Goal: Contribute content

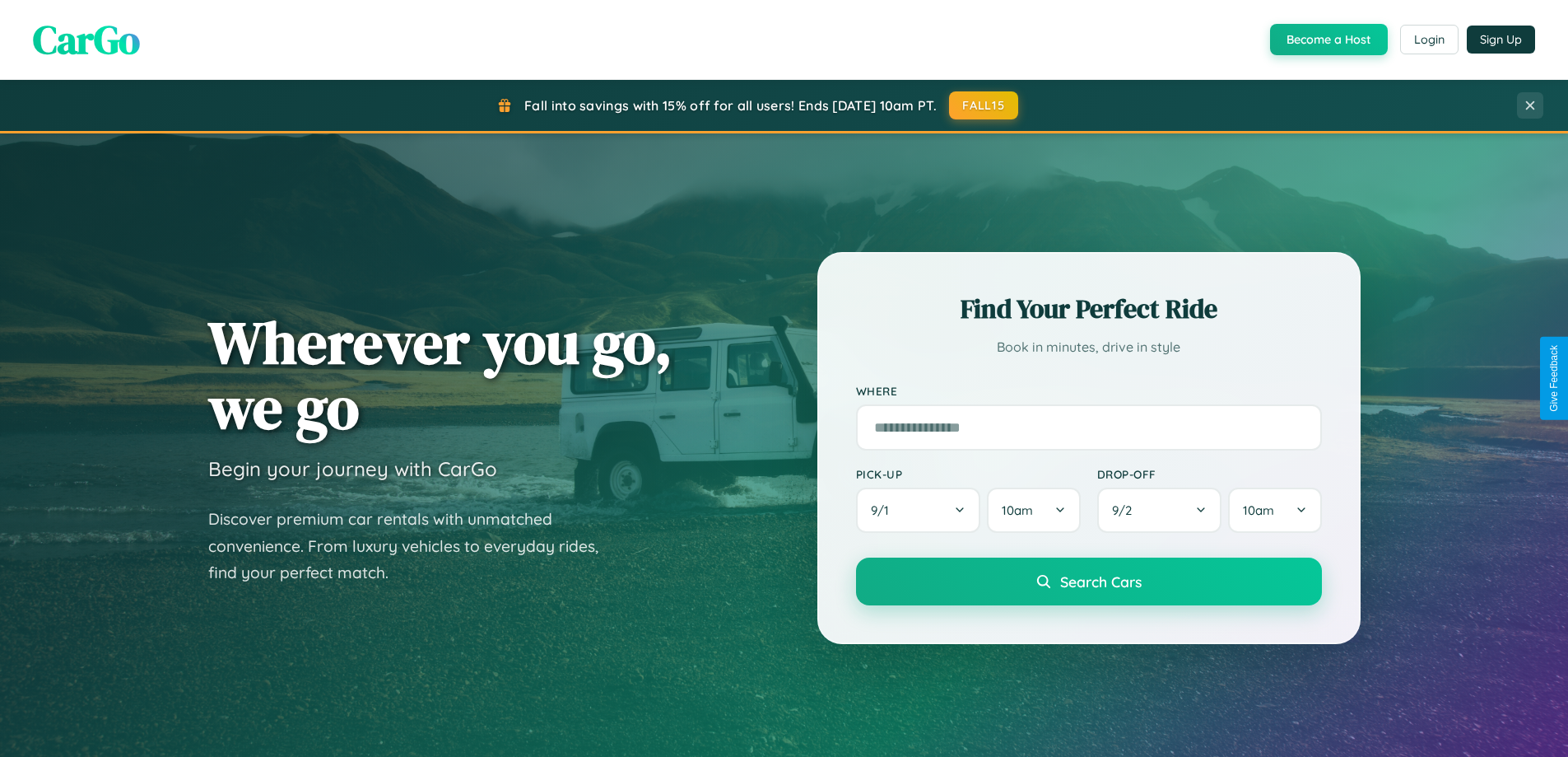
scroll to position [1133, 0]
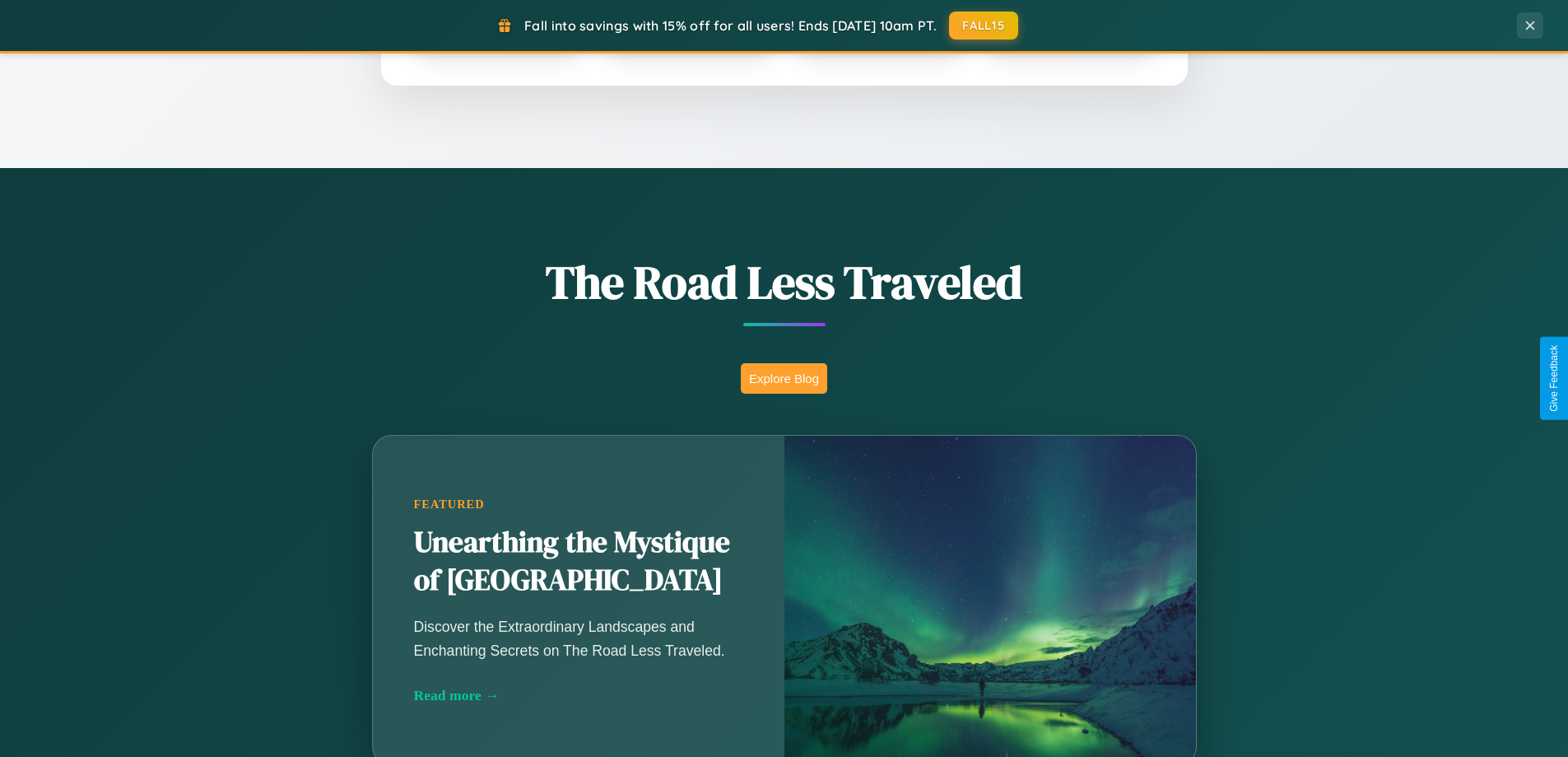
click at [784, 378] on button "Explore Blog" at bounding box center [784, 378] width 87 height 30
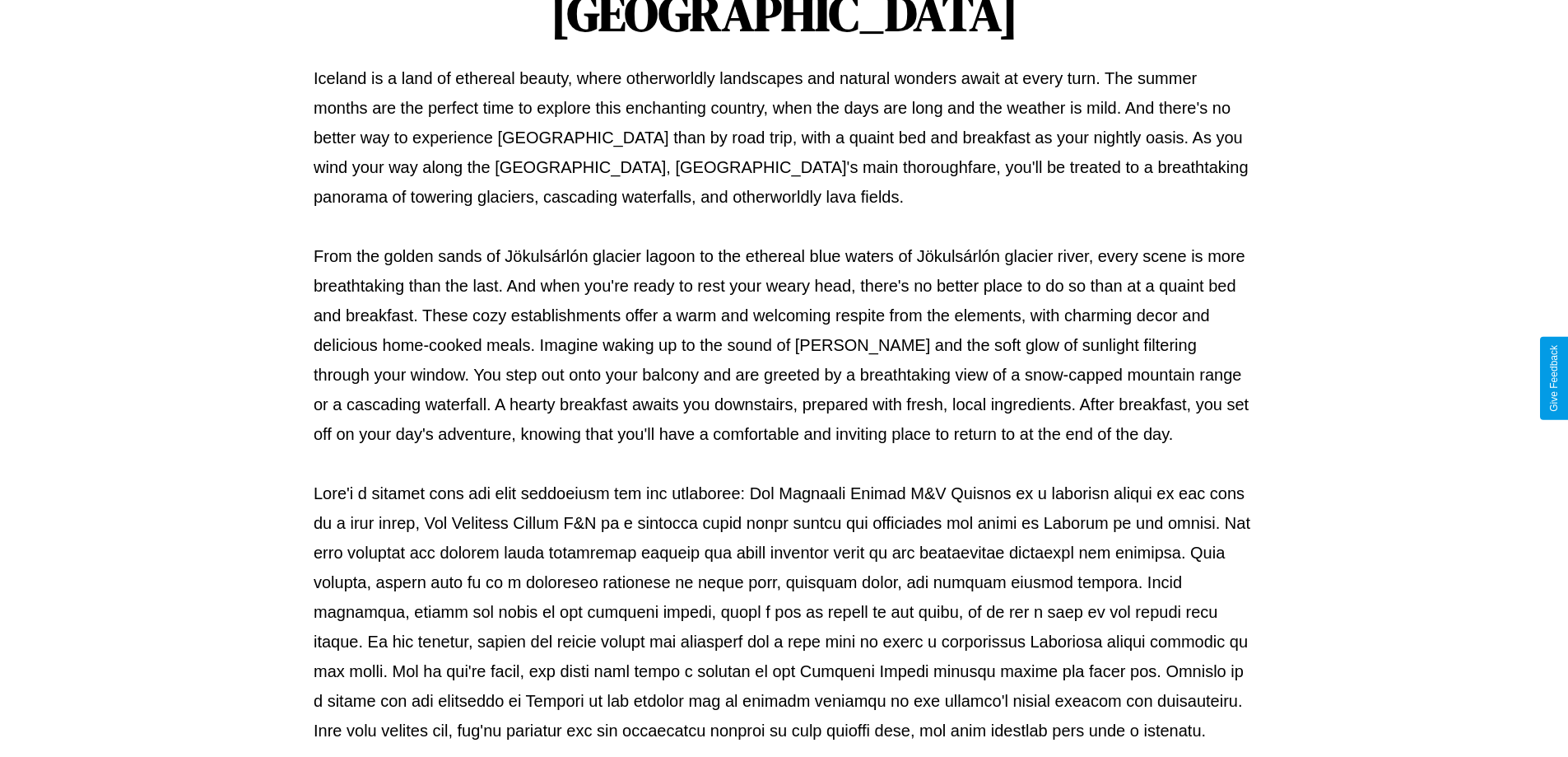
scroll to position [533, 0]
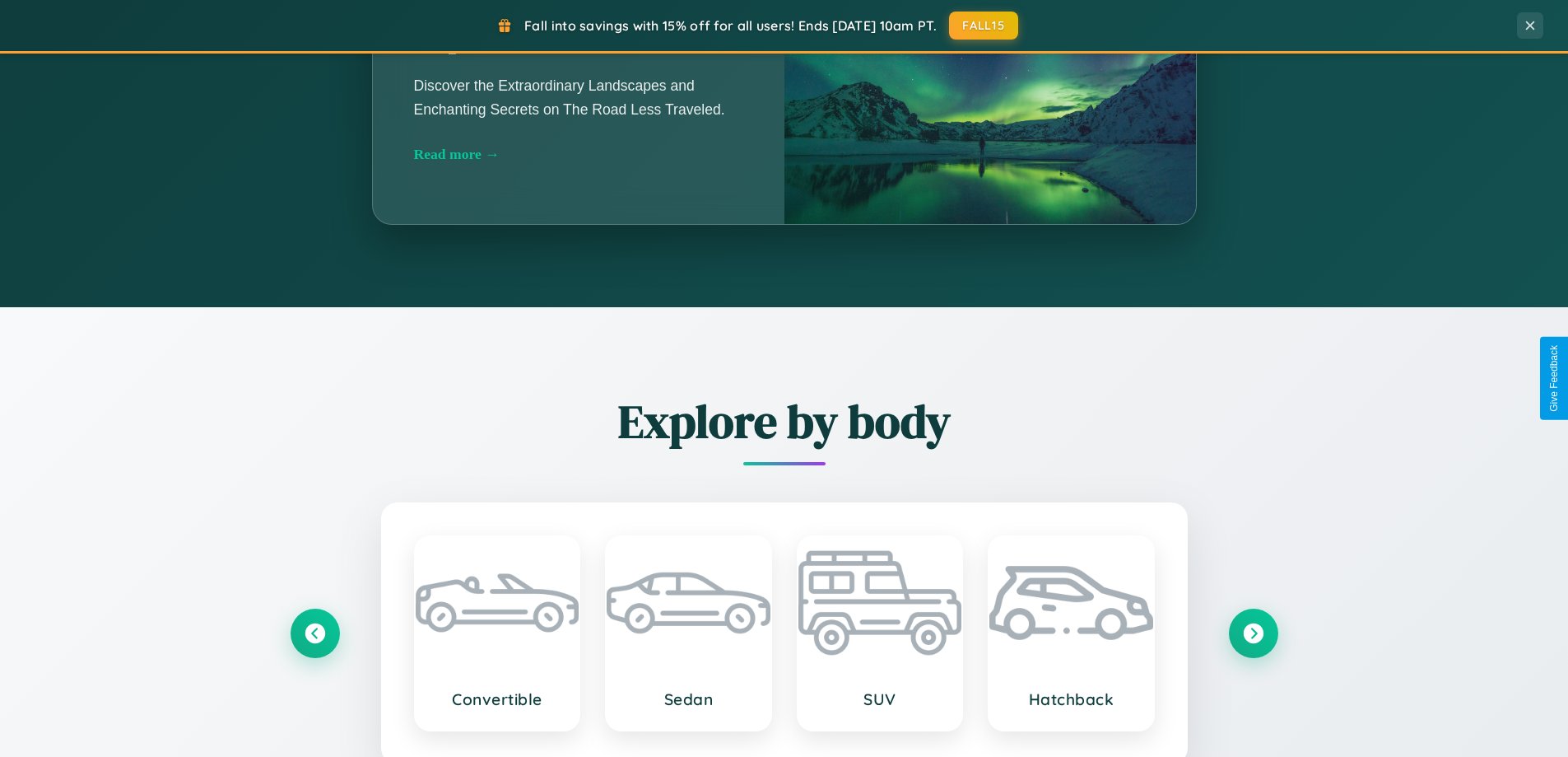
scroll to position [3169, 0]
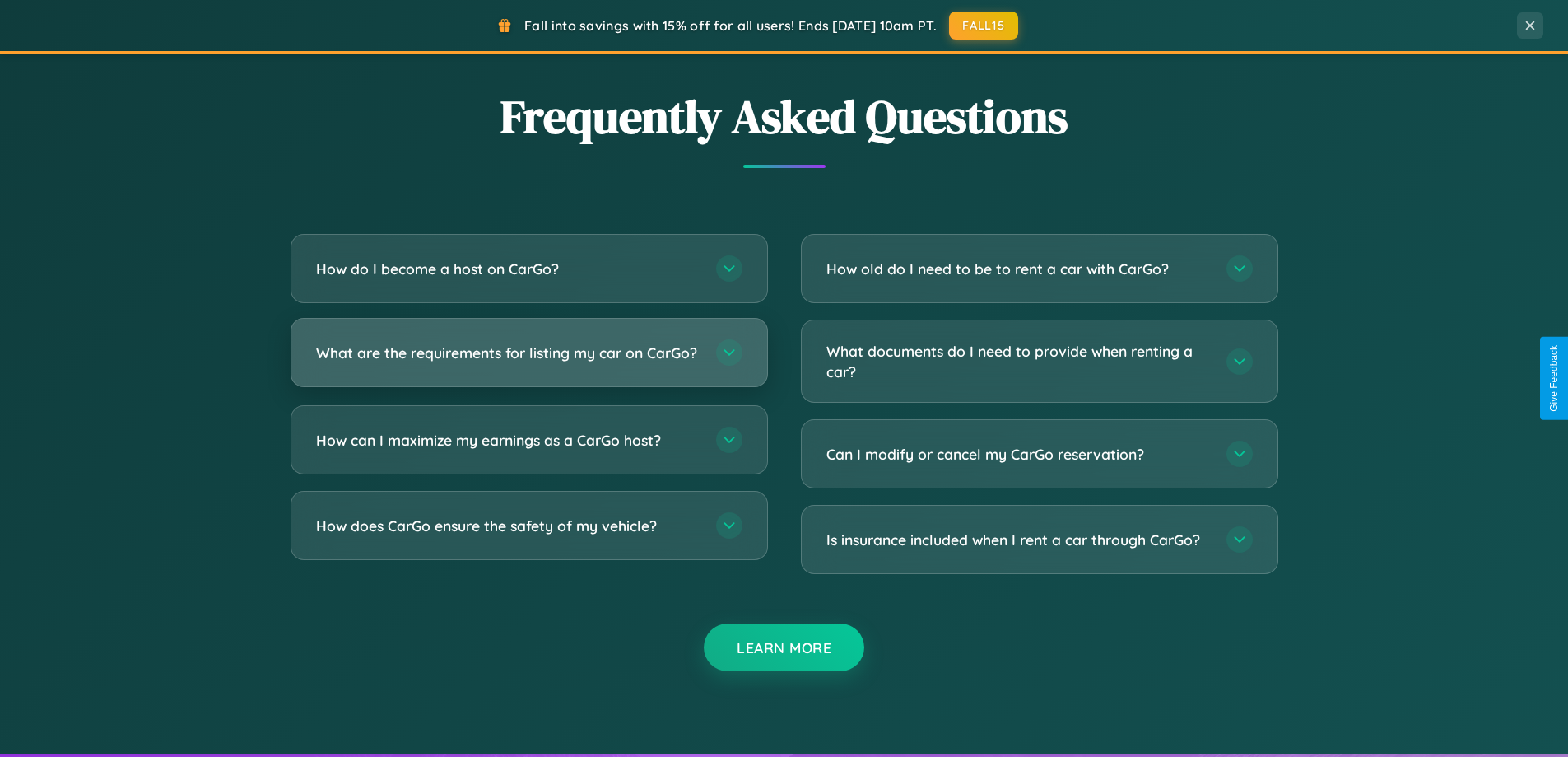
click at [528, 359] on h3 "What are the requirements for listing my car on CarGo?" at bounding box center [507, 353] width 384 height 21
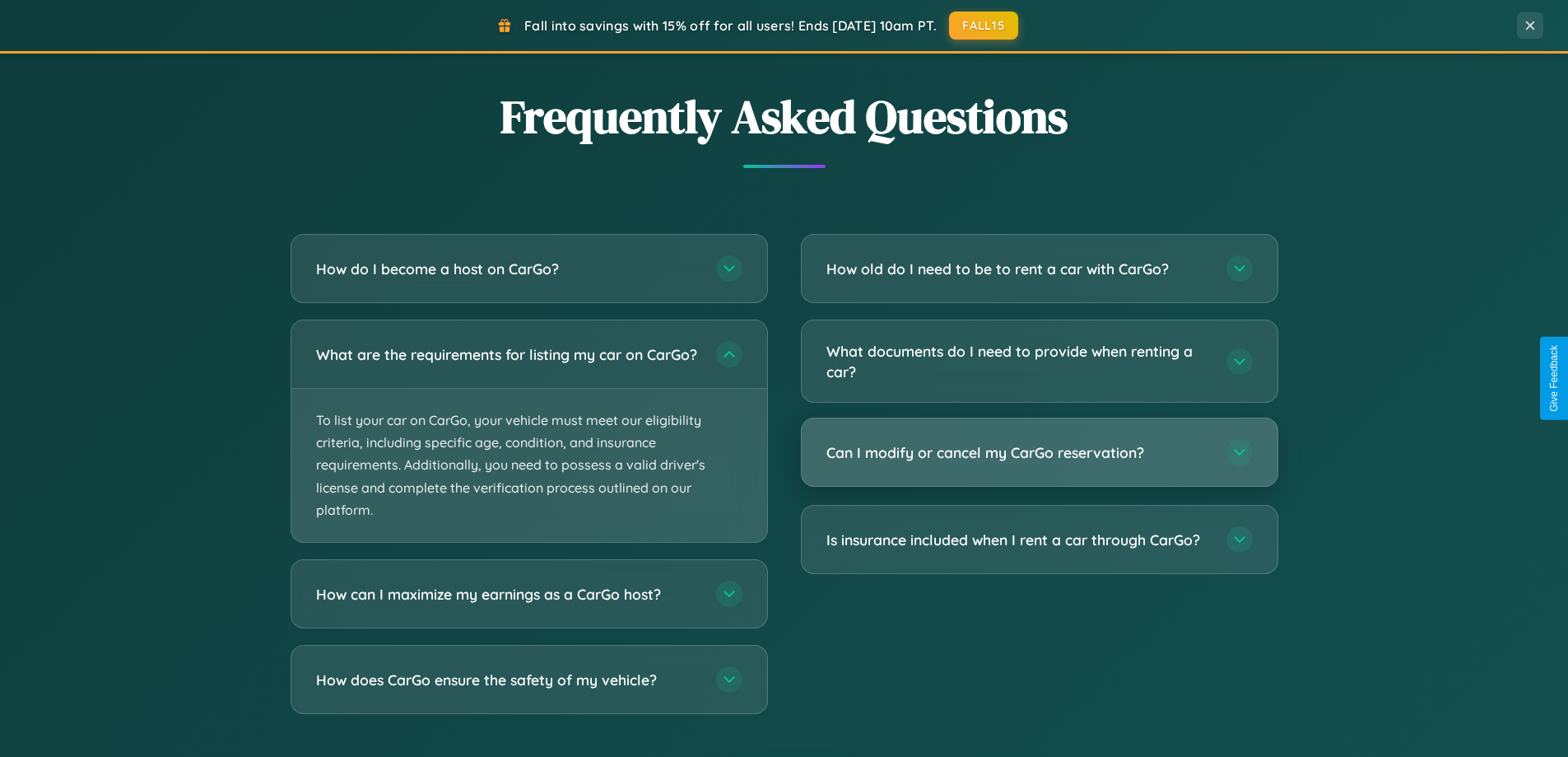
click at [1039, 453] on h3 "Can I modify or cancel my CarGo reservation?" at bounding box center [1018, 452] width 384 height 21
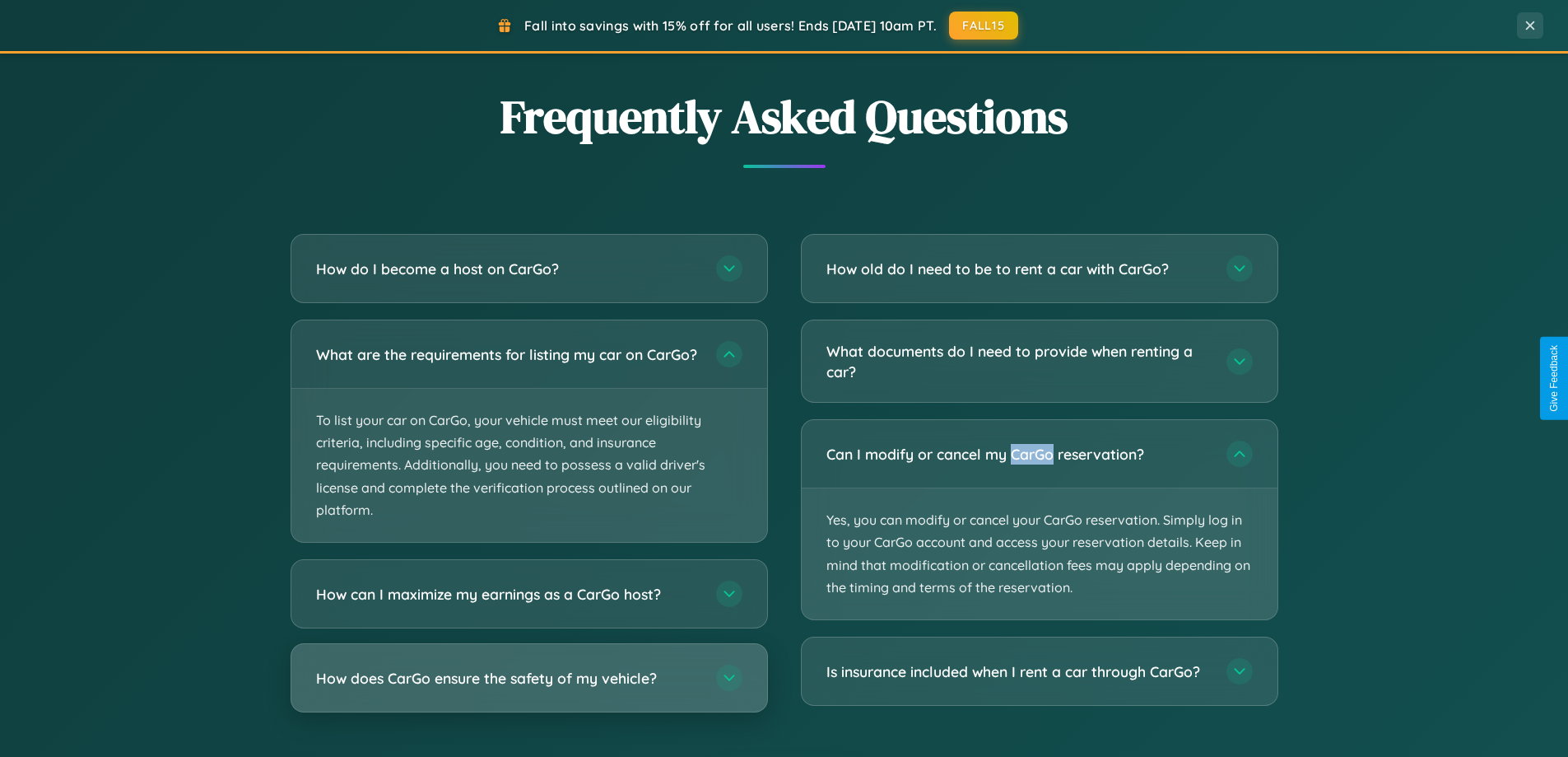
click at [528, 688] on h3 "How does CarGo ensure the safety of my vehicle?" at bounding box center [507, 678] width 384 height 21
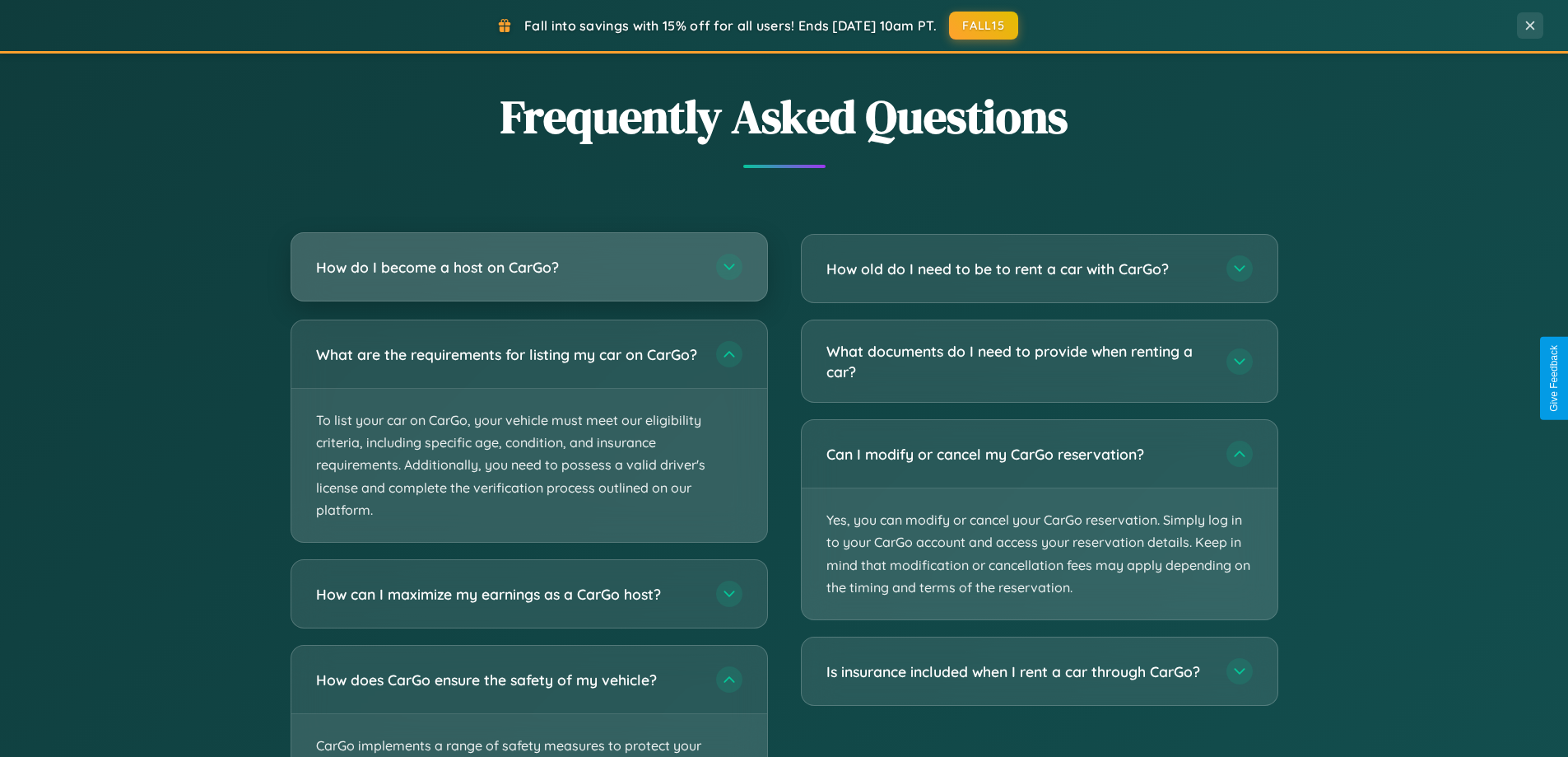
click at [528, 269] on h3 "How do I become a host on CarGo?" at bounding box center [507, 267] width 384 height 21
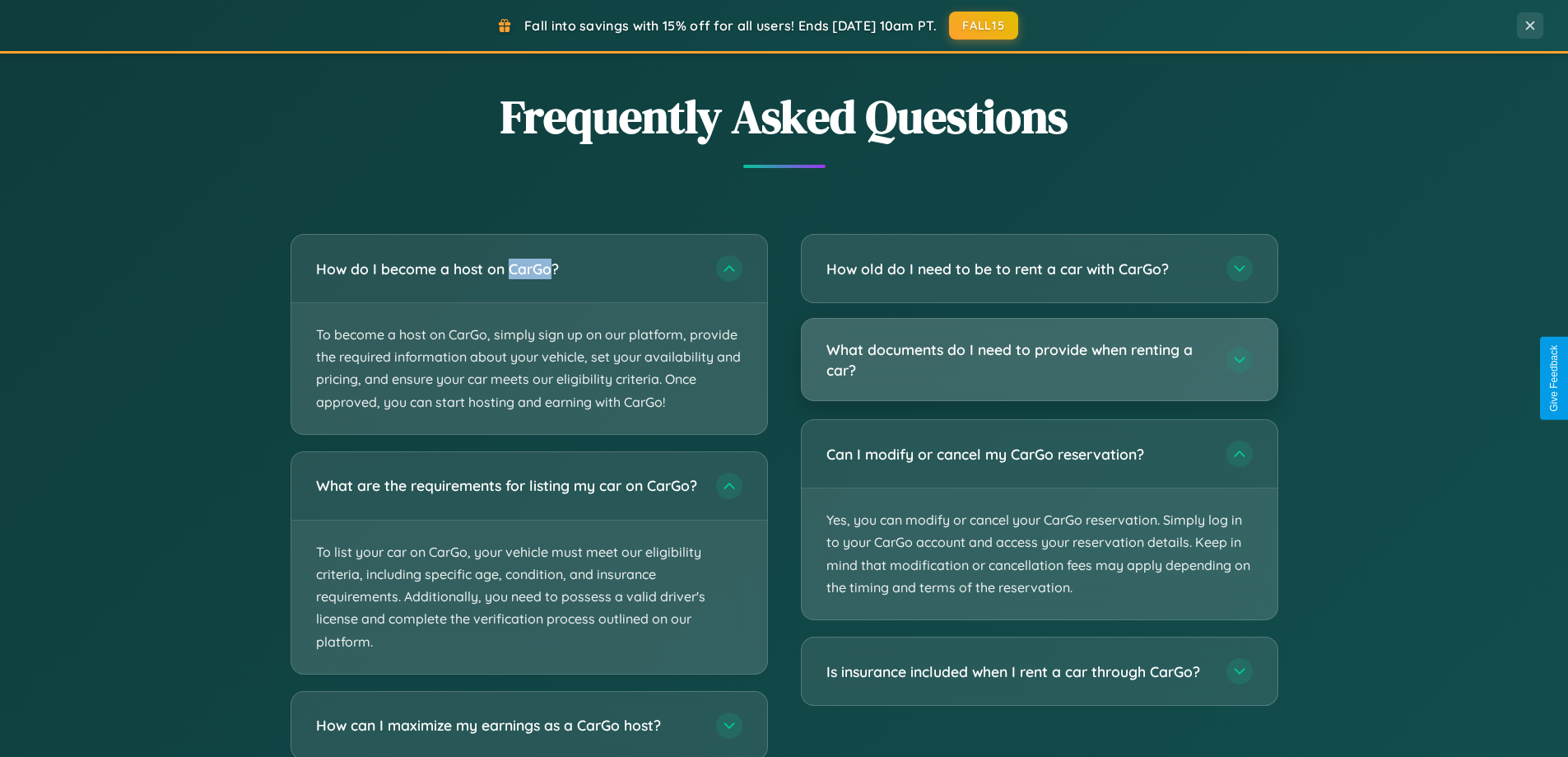
click at [1039, 360] on h3 "What documents do I need to provide when renting a car?" at bounding box center [1018, 360] width 384 height 40
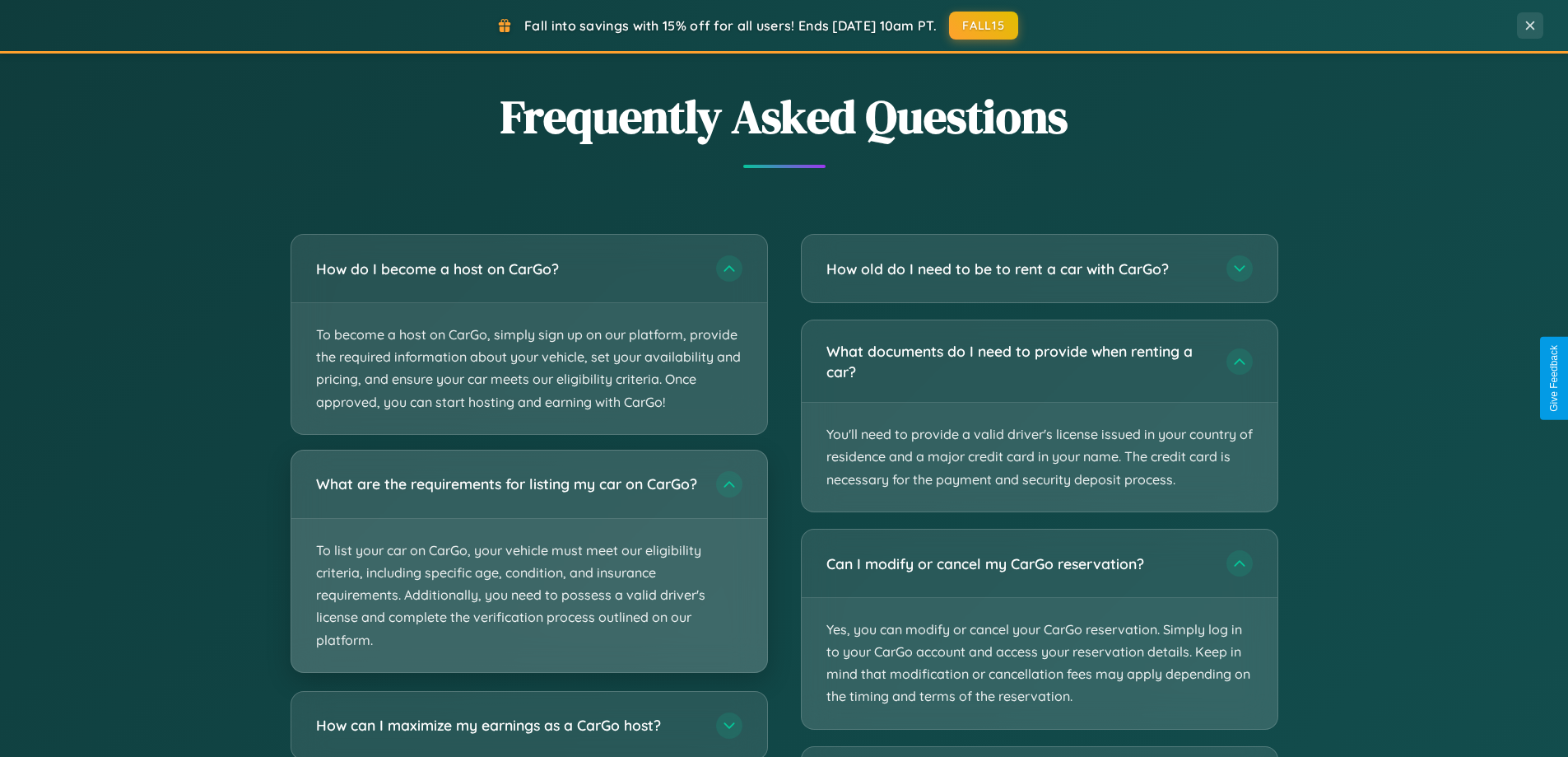
click at [528, 568] on p "To list your car on CarGo, your vehicle must meet our eligibility criteria, inc…" at bounding box center [529, 595] width 476 height 153
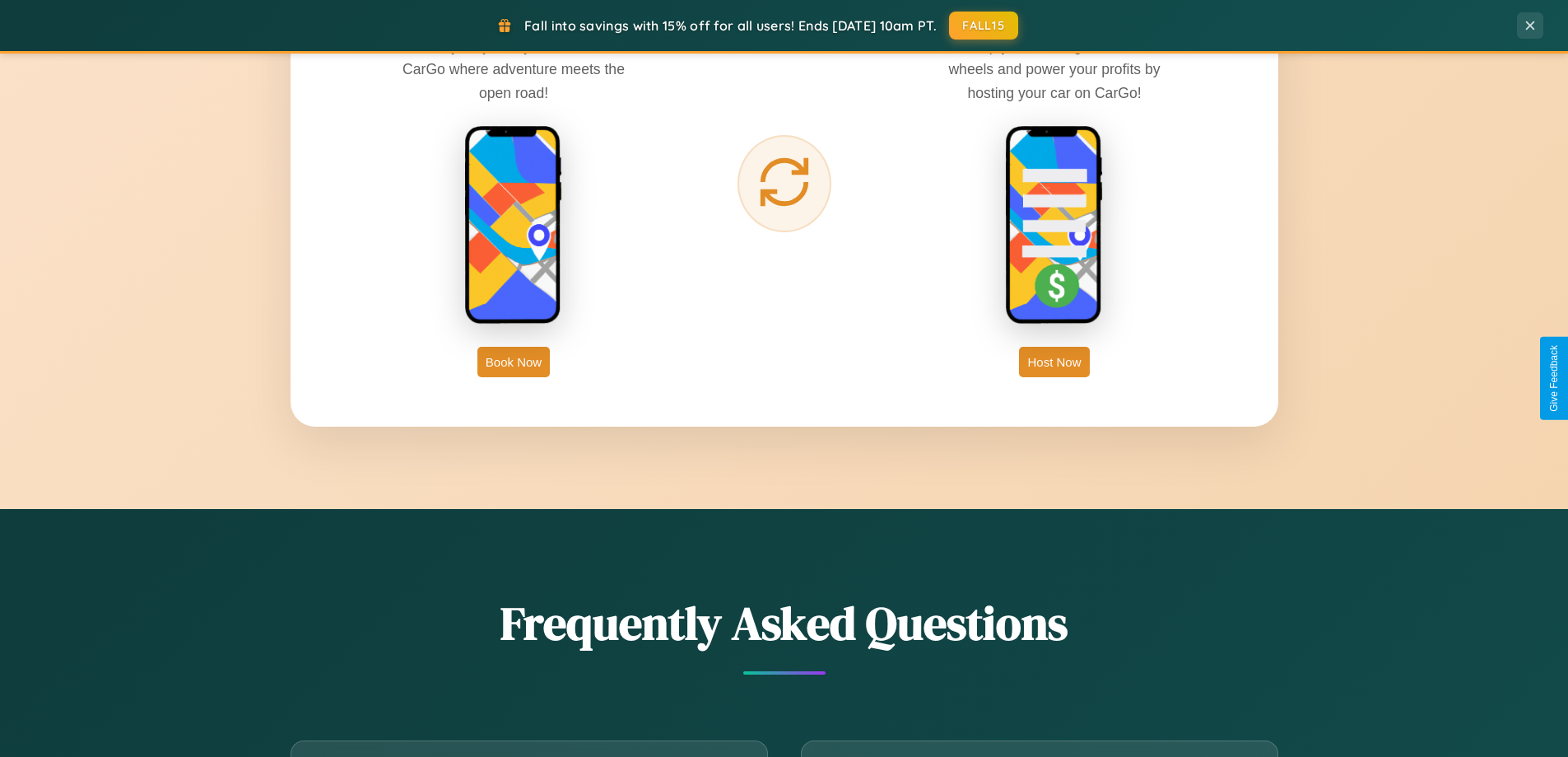
scroll to position [2646, 0]
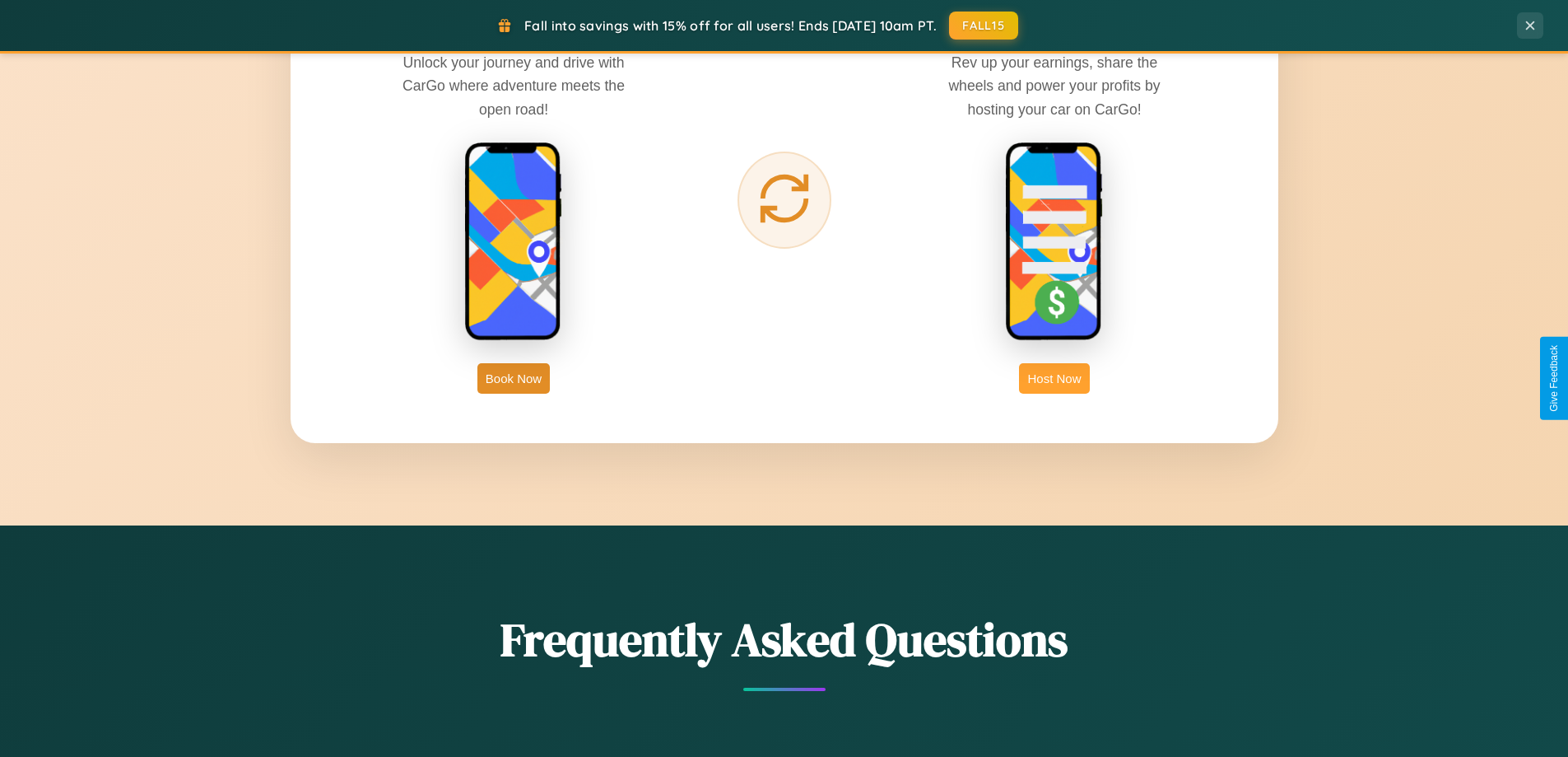
click at [1055, 378] on button "Host Now" at bounding box center [1053, 378] width 70 height 30
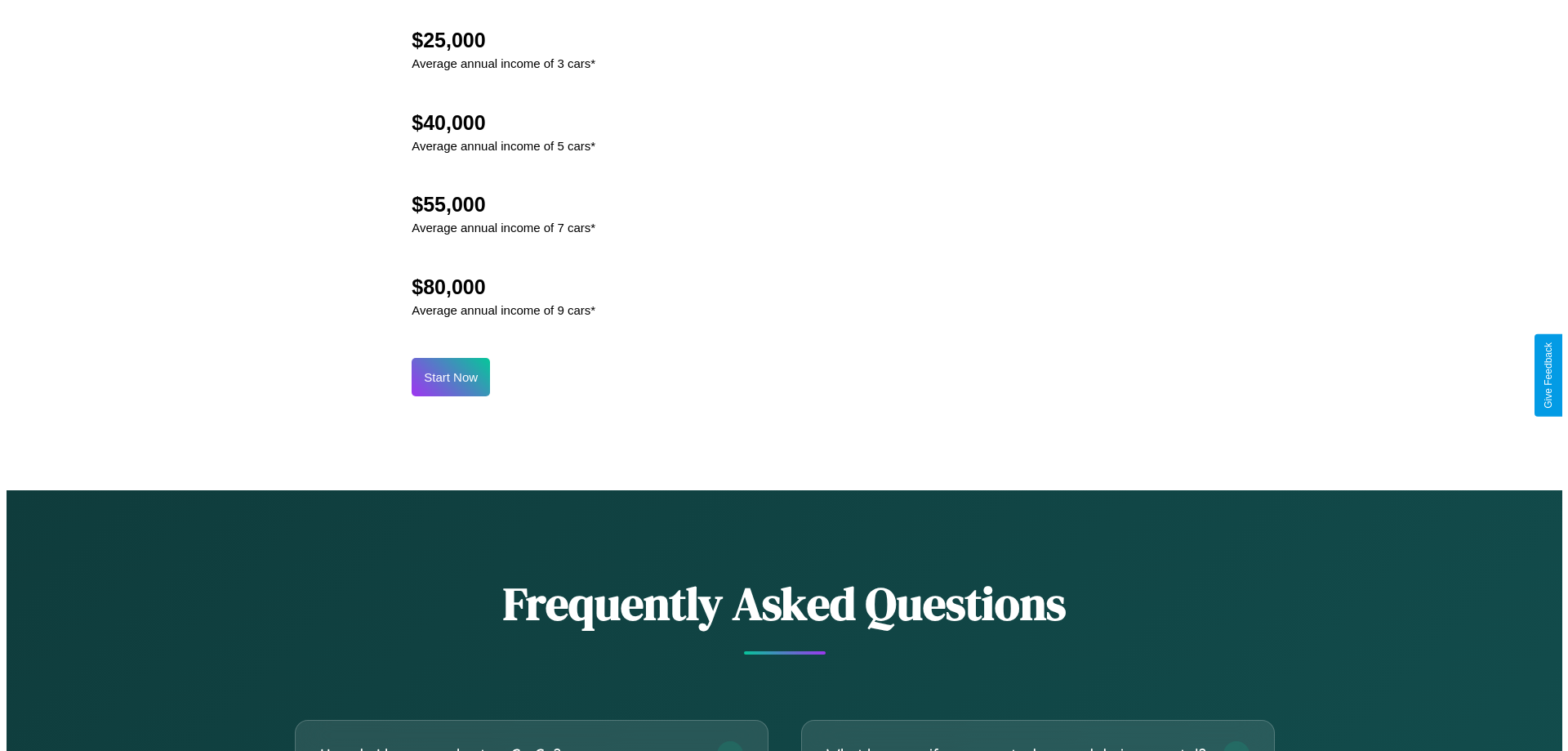
scroll to position [1704, 0]
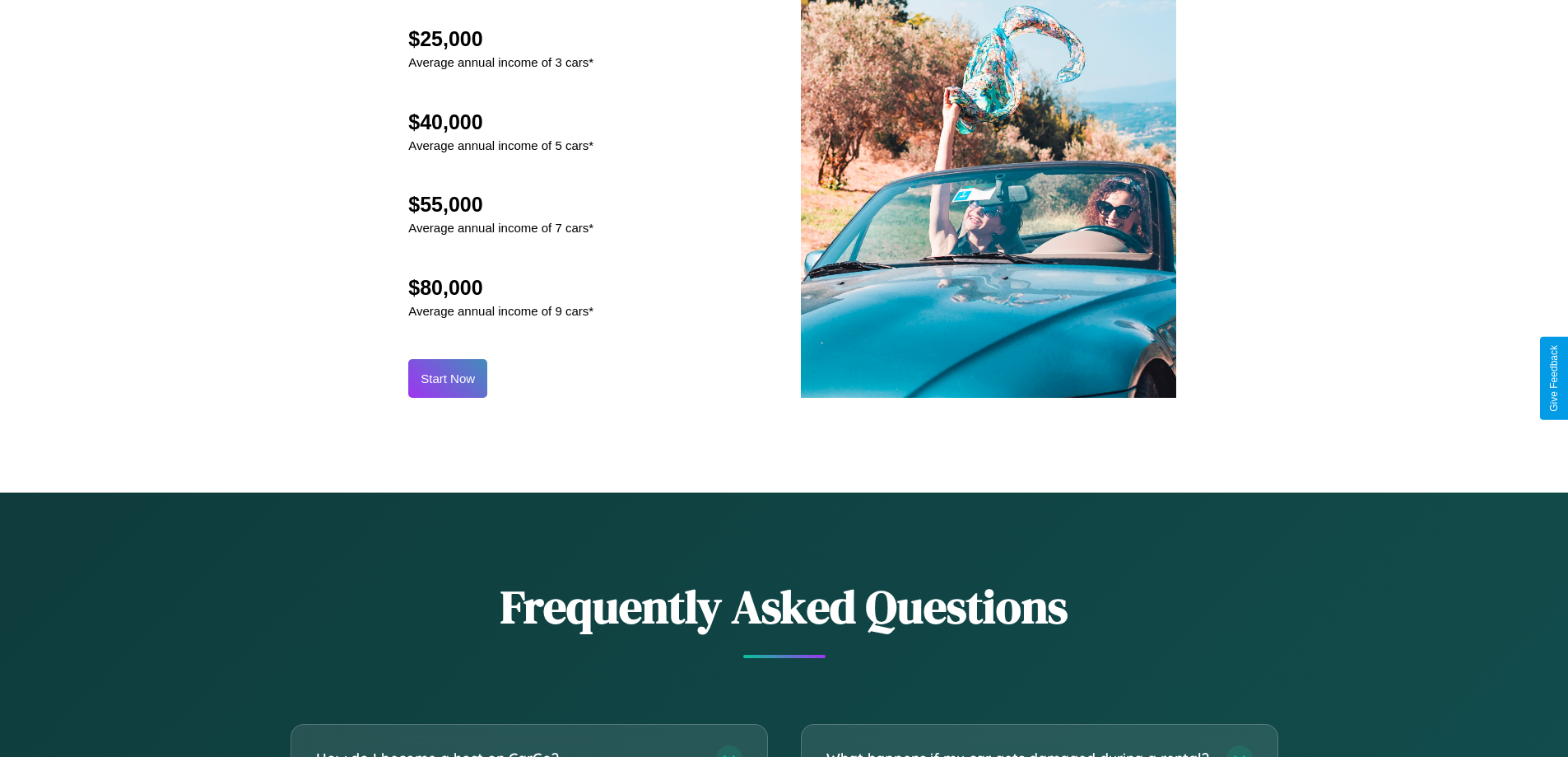
click at [448, 378] on button "Start Now" at bounding box center [448, 378] width 79 height 39
